Goal: Information Seeking & Learning: Find specific fact

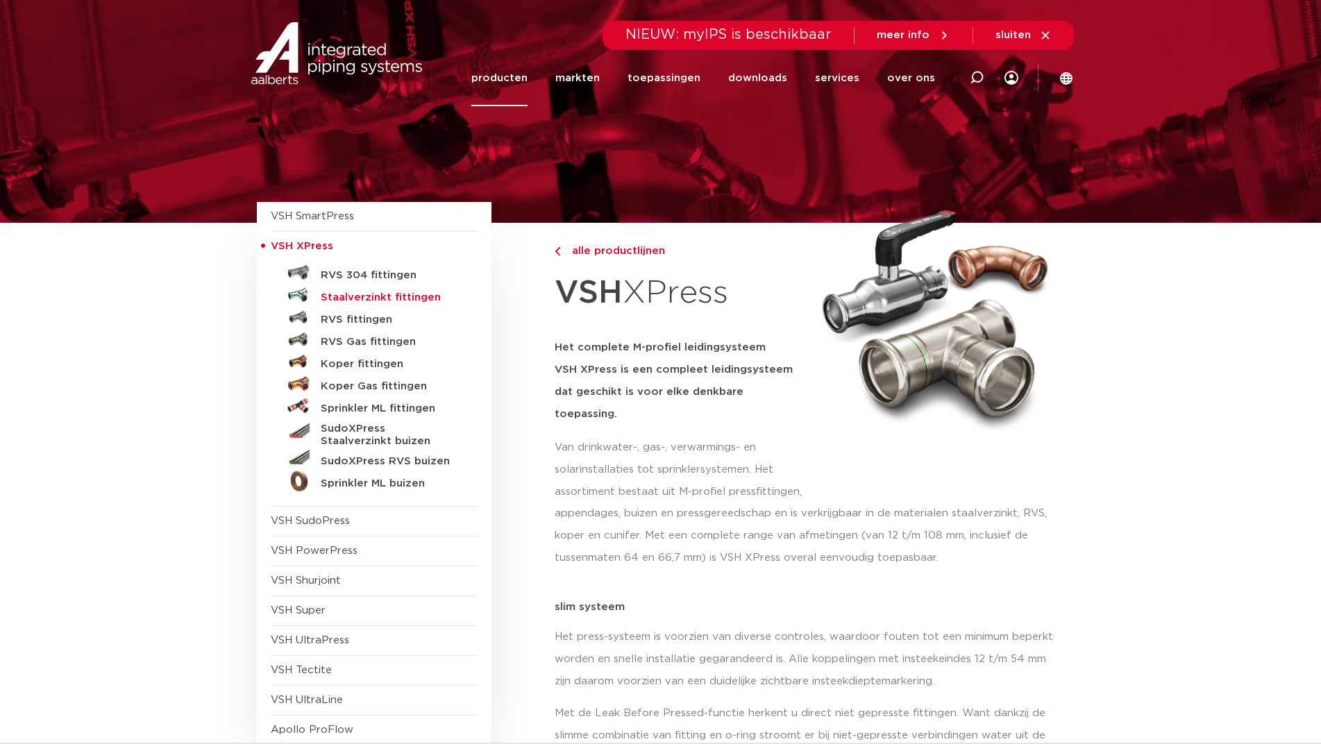
click at [398, 293] on h5 "Staalverzinkt fittingen" at bounding box center [389, 298] width 137 height 12
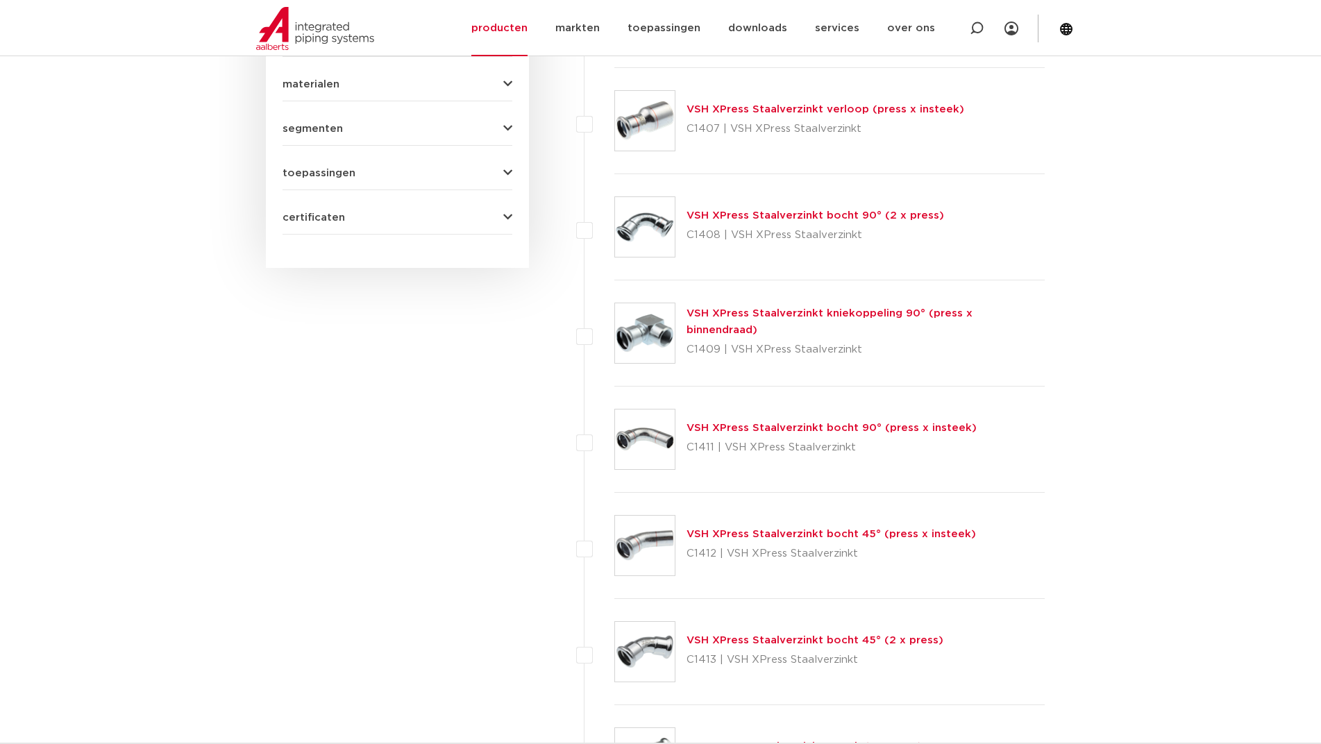
click at [728, 322] on link "VSH XPress Staalverzinkt kniekoppeling 90° (press x binnendraad)" at bounding box center [830, 321] width 286 height 27
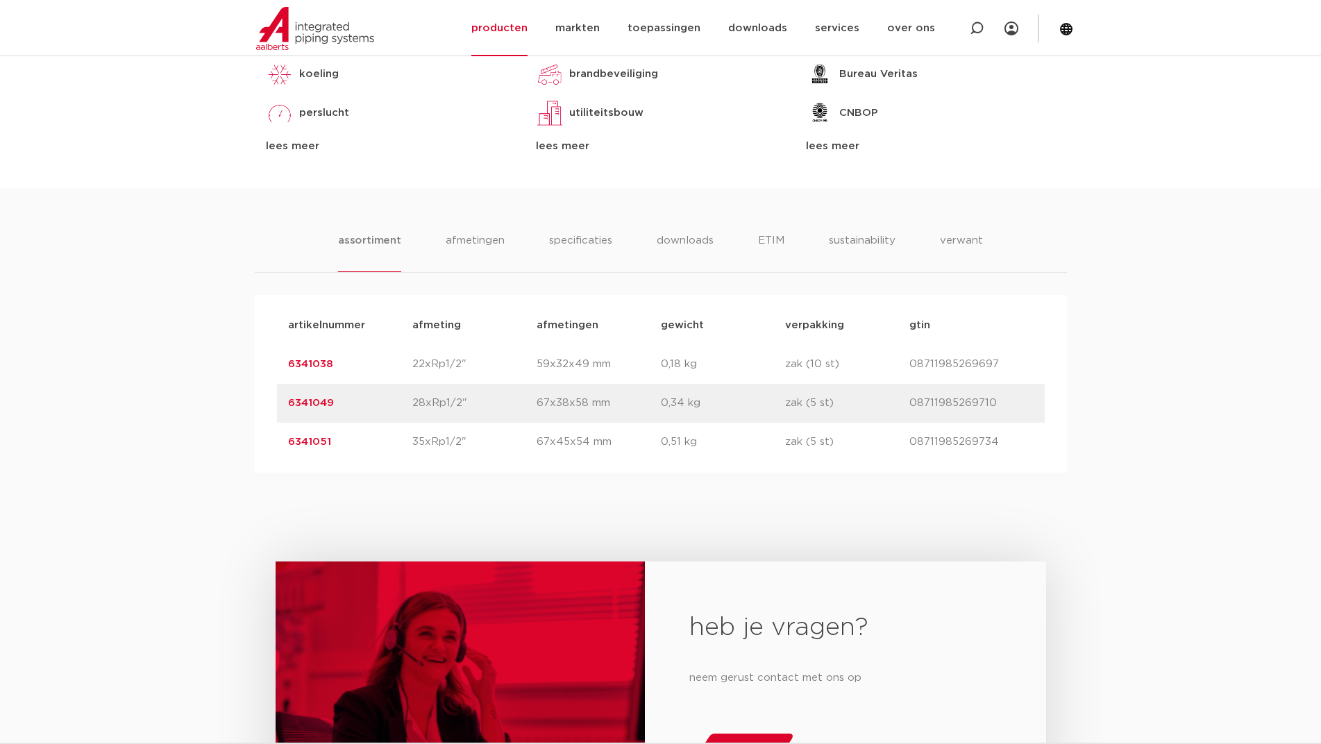
scroll to position [694, 0]
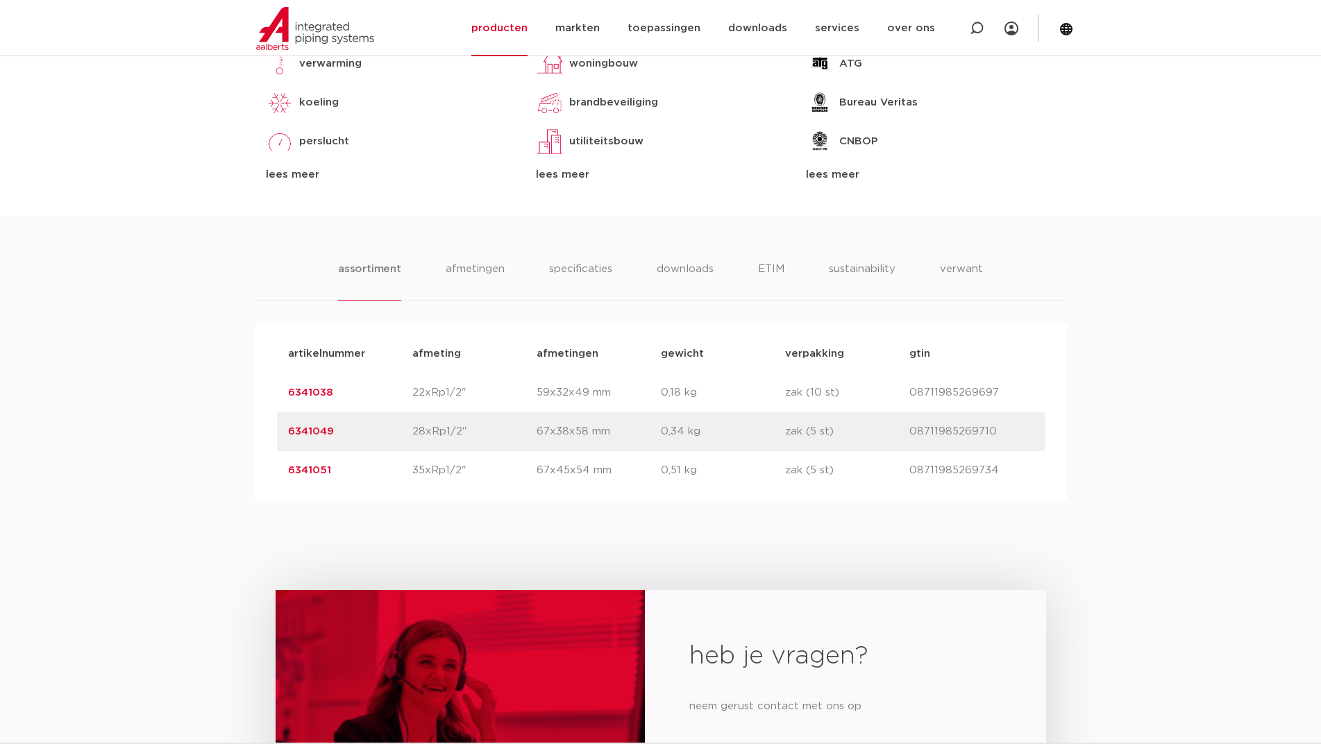
drag, startPoint x: 340, startPoint y: 393, endPoint x: 251, endPoint y: 388, distance: 88.3
click at [251, 388] on div "assortiment afmetingen specificaties downloads ETIM sustainability verwant asso…" at bounding box center [660, 359] width 1321 height 285
copy link "6341038"
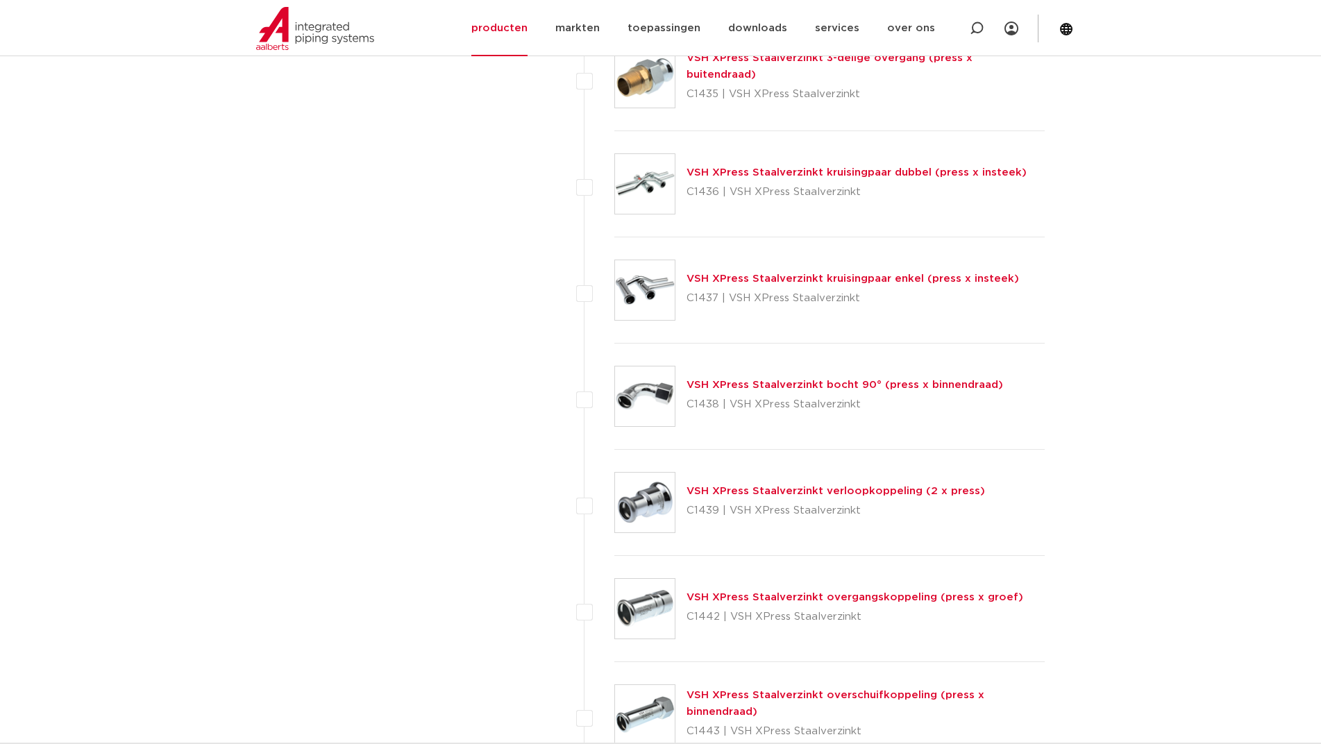
scroll to position [2933, 0]
click at [715, 380] on link "VSH XPress Staalverzinkt bocht 90° (press x binnendraad)" at bounding box center [845, 383] width 317 height 10
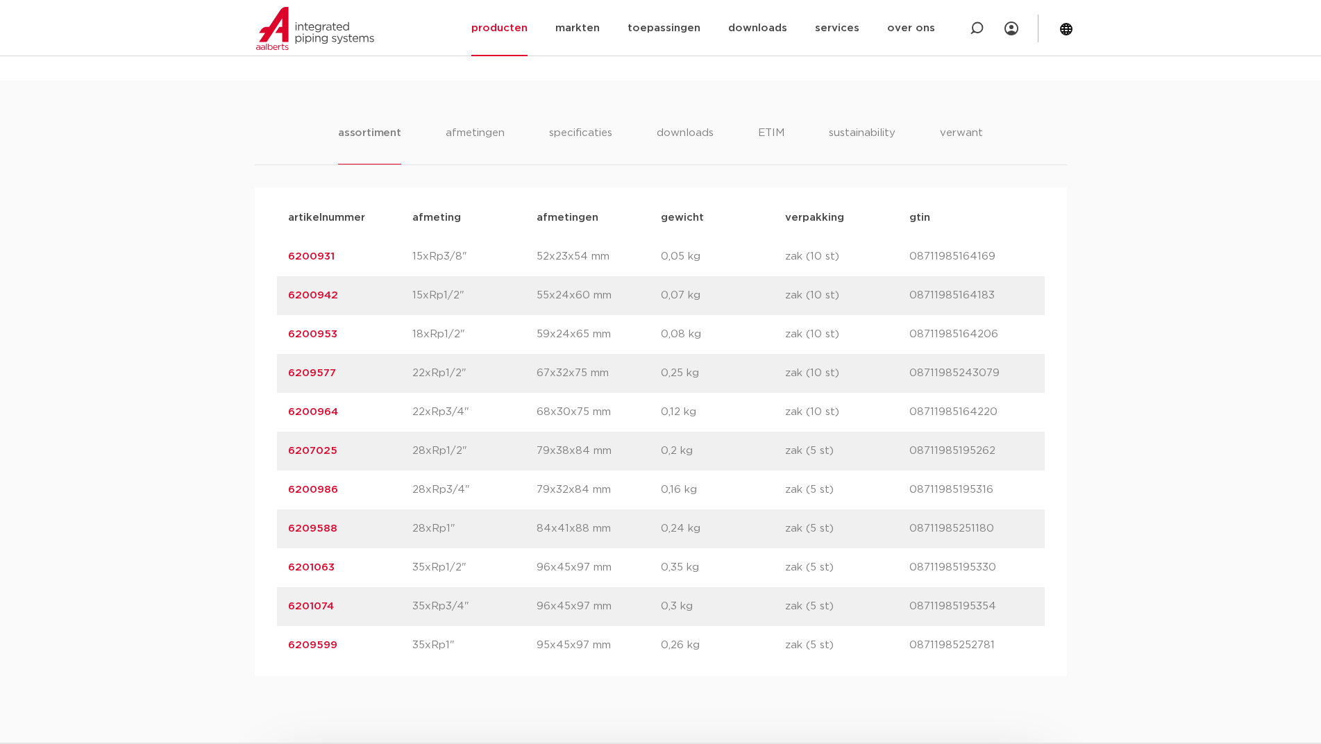
scroll to position [833, 0]
drag, startPoint x: 335, startPoint y: 366, endPoint x: 140, endPoint y: 364, distance: 195.8
click at [152, 364] on div "assortiment [GEOGRAPHIC_DATA] specificaties downloads ETIM sustainability verwa…" at bounding box center [660, 376] width 1321 height 596
copy link "6209577"
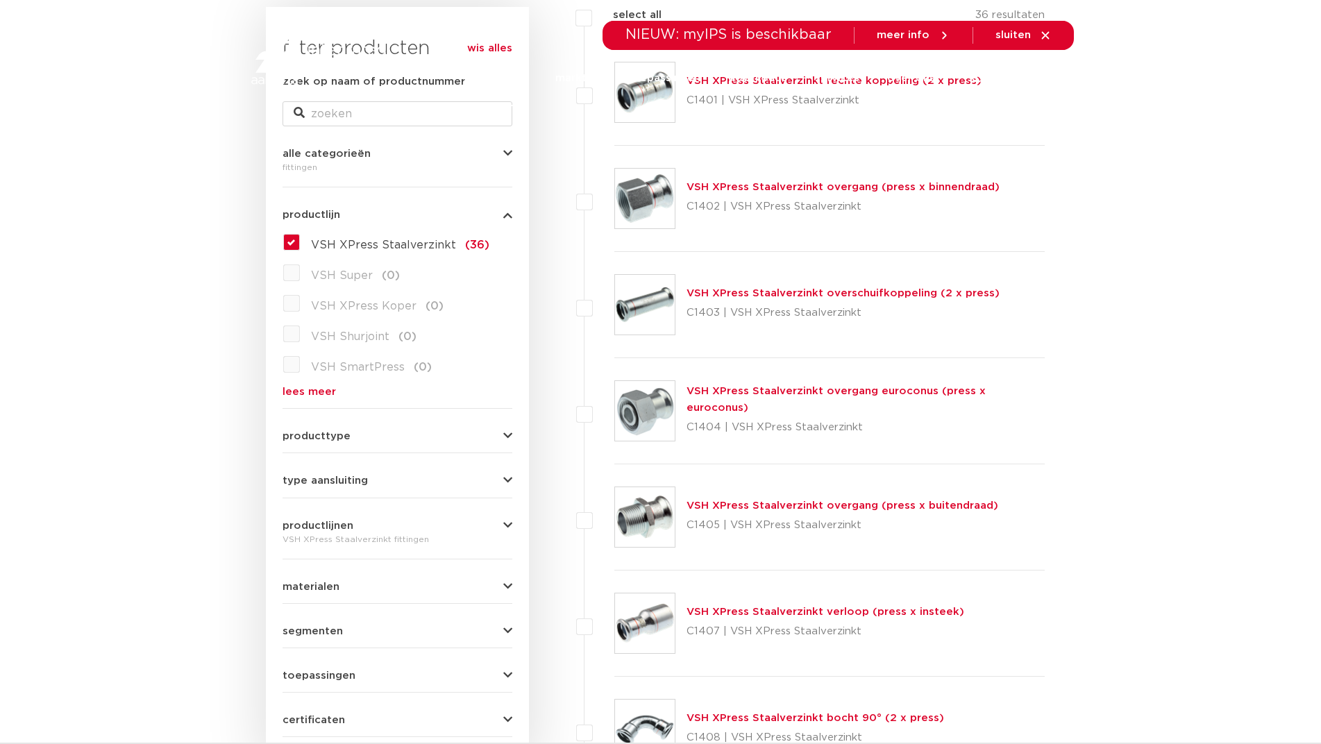
scroll to position [278, 0]
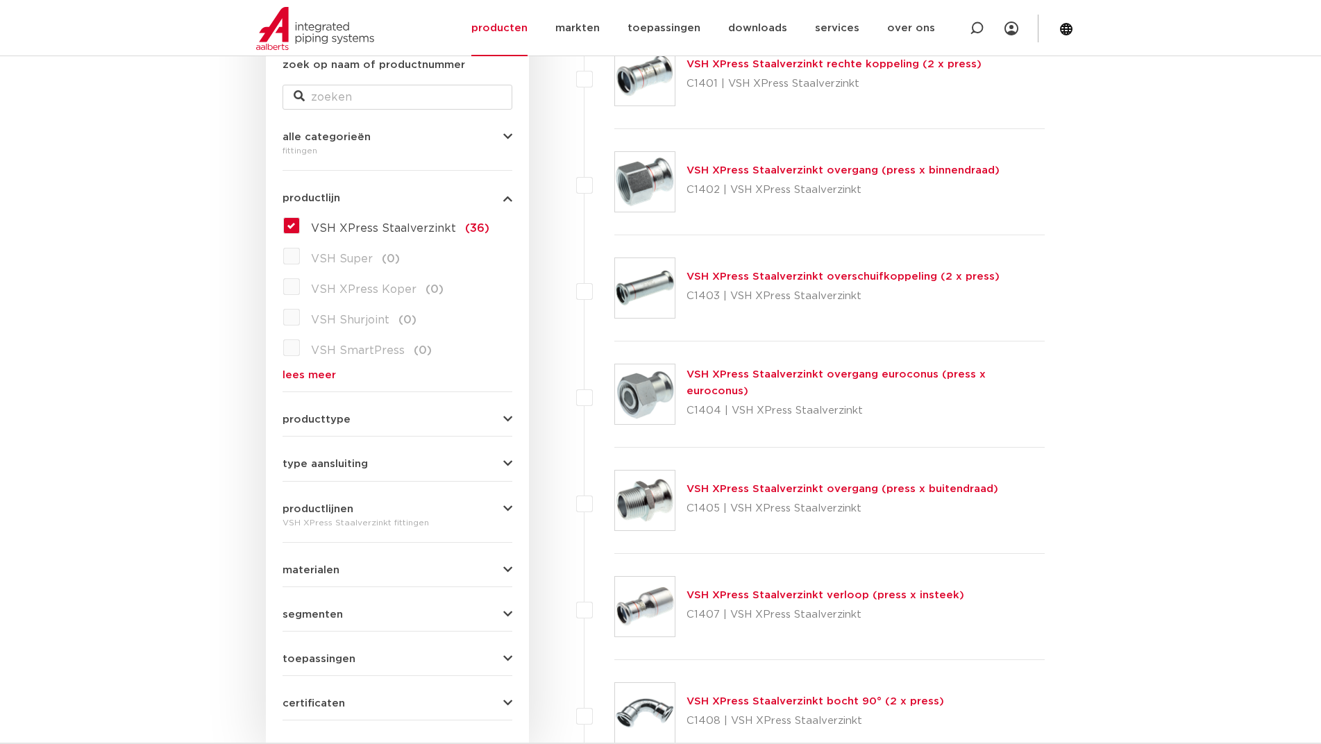
click at [737, 173] on link "VSH XPress Staalverzinkt overgang (press x binnendraad)" at bounding box center [843, 170] width 313 height 10
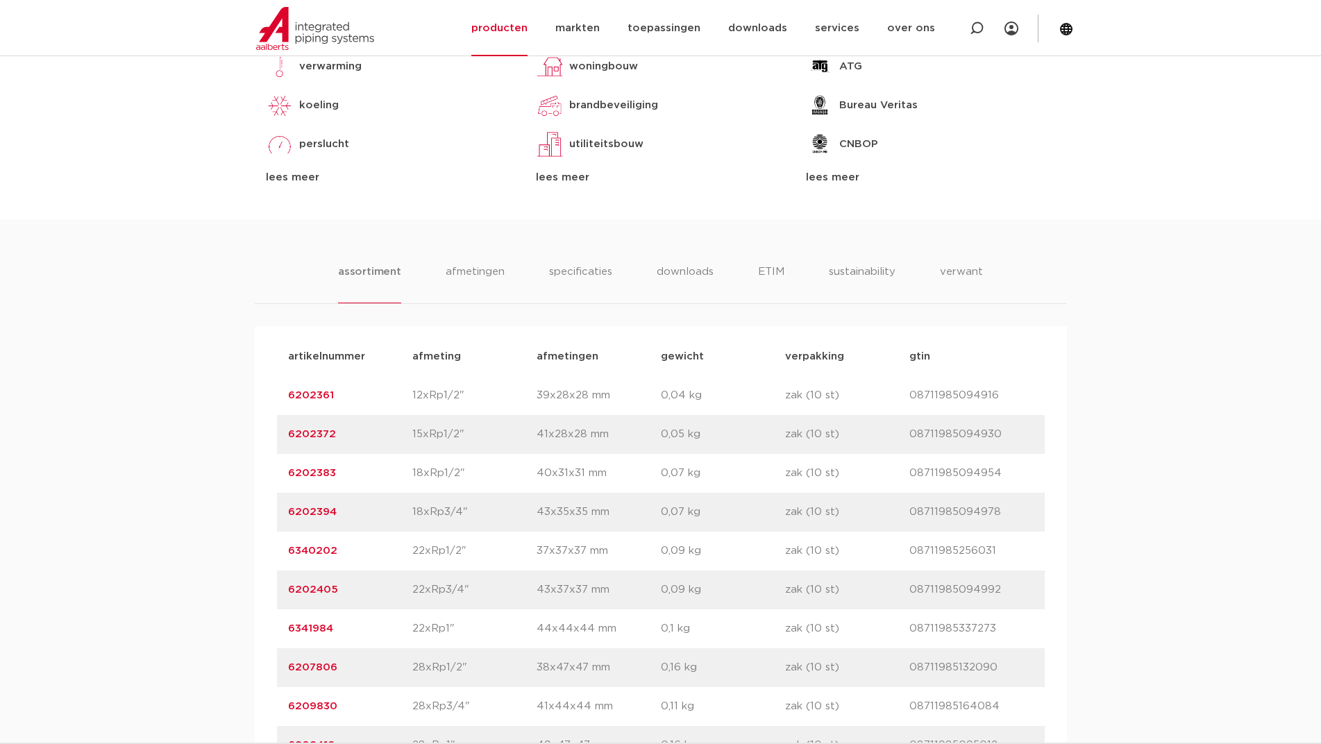
scroll to position [694, 0]
drag, startPoint x: 350, startPoint y: 545, endPoint x: 217, endPoint y: 556, distance: 133.8
click at [228, 555] on div "assortiment [GEOGRAPHIC_DATA] specificaties downloads ETIM sustainability verwa…" at bounding box center [660, 612] width 1321 height 790
copy link "6340202"
